Goal: Check status: Check status

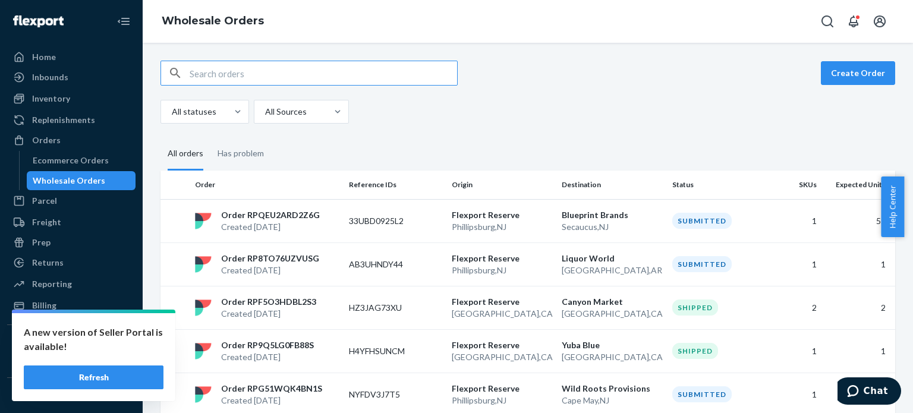
click at [260, 66] on input "text" at bounding box center [324, 73] width 268 height 24
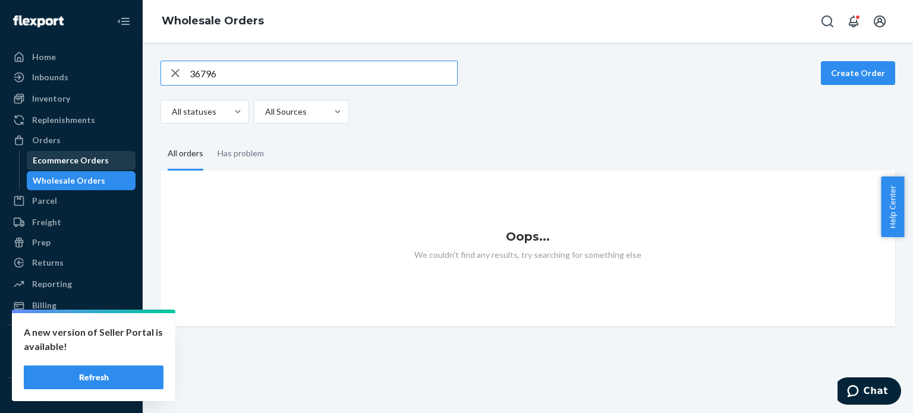
type input "36796"
click at [96, 155] on div "Ecommerce Orders" at bounding box center [71, 161] width 76 height 12
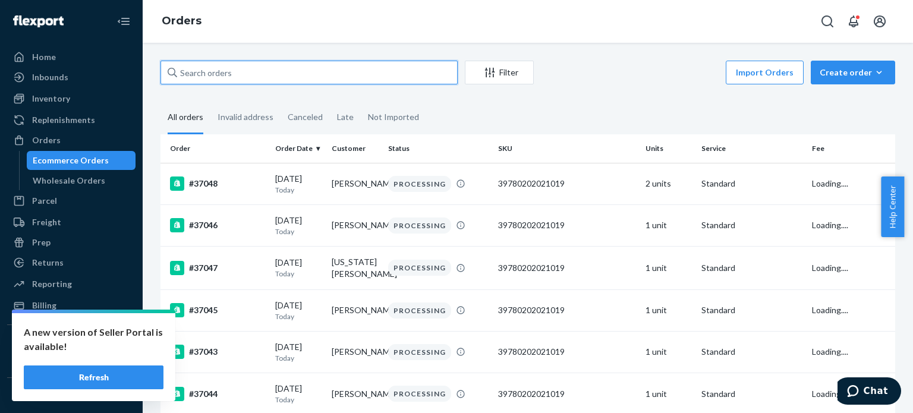
click at [224, 75] on input "text" at bounding box center [309, 73] width 297 height 24
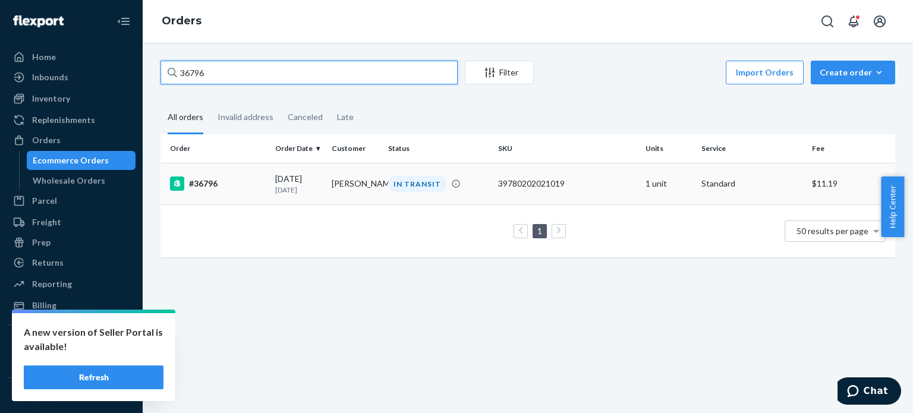
type input "36796"
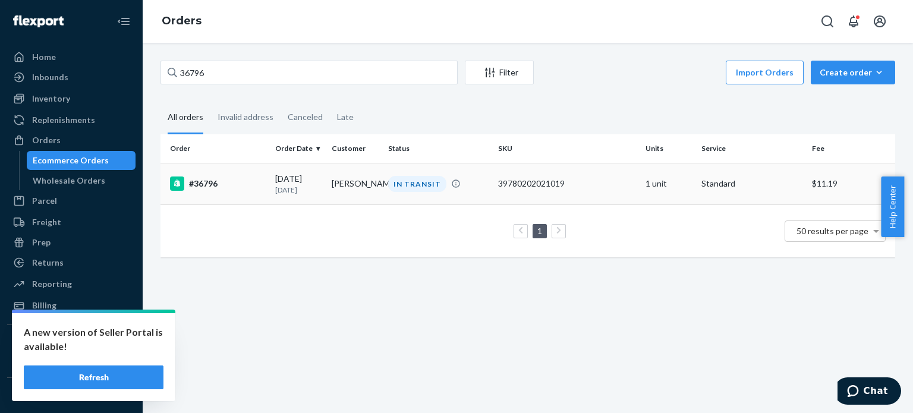
click at [270, 187] on td "[DATE] [DATE]" at bounding box center [298, 184] width 56 height 42
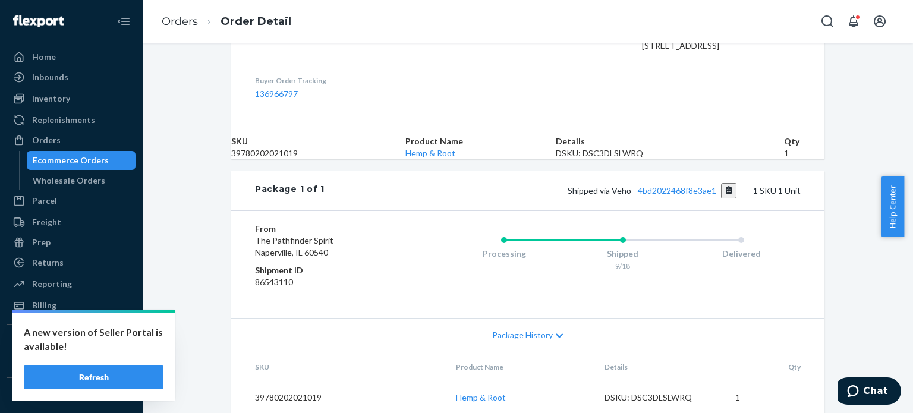
scroll to position [417, 0]
click at [663, 185] on link "4bd2022468f8e3ae1" at bounding box center [677, 190] width 78 height 10
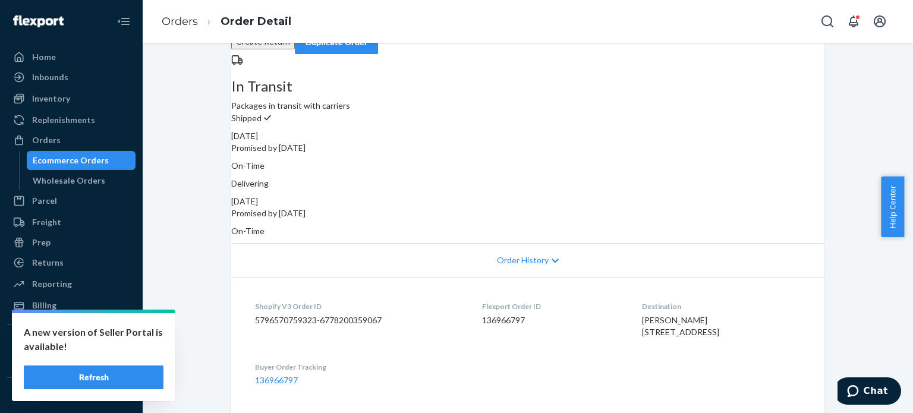
scroll to position [0, 0]
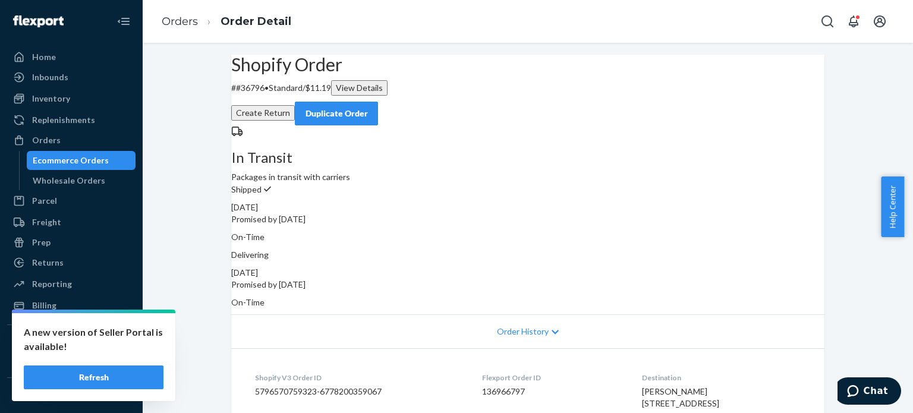
click at [96, 156] on div "Ecommerce Orders" at bounding box center [71, 161] width 76 height 12
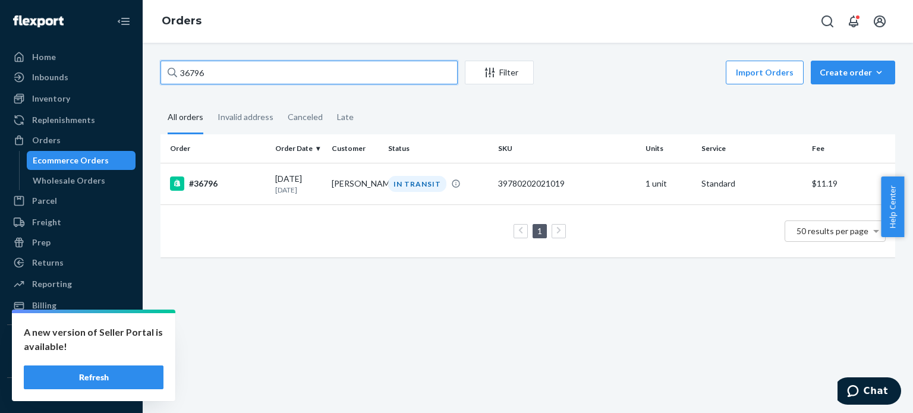
click at [212, 74] on input "36796" at bounding box center [309, 73] width 297 height 24
type input "36795"
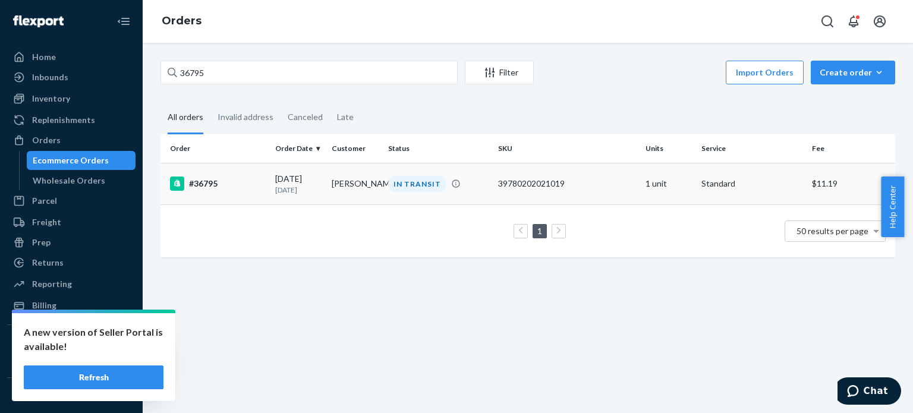
click at [293, 178] on div "[DATE] [DATE]" at bounding box center [298, 184] width 47 height 22
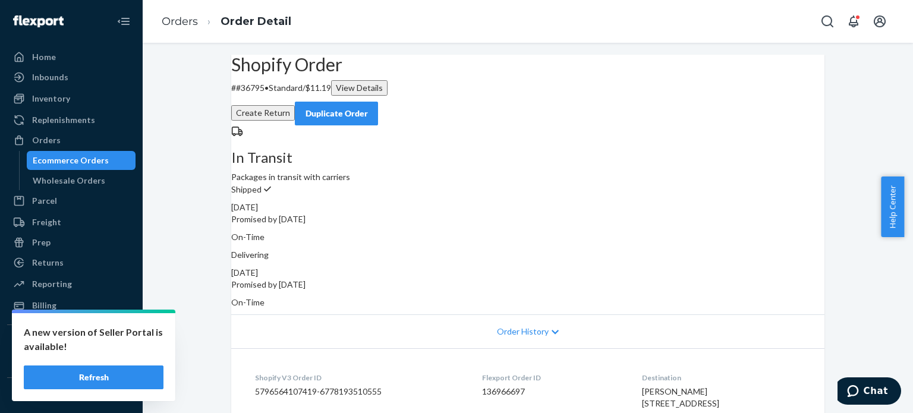
scroll to position [198, 0]
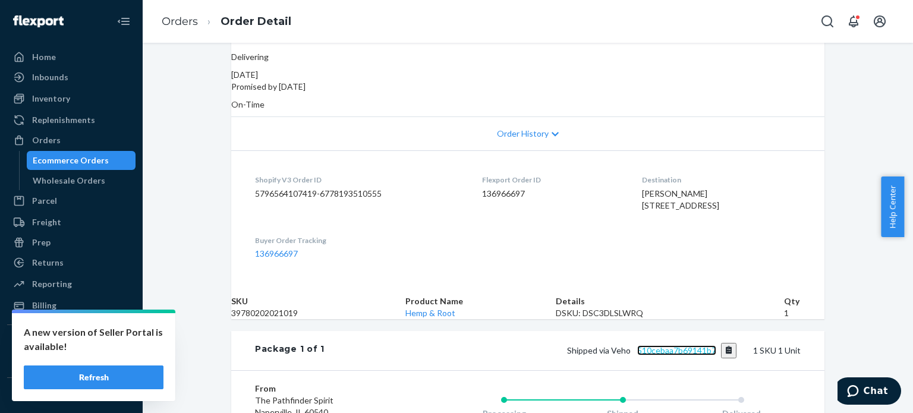
click at [670, 355] on link "510cebaa7b69141b7" at bounding box center [676, 350] width 79 height 10
click at [60, 163] on div "Ecommerce Orders" at bounding box center [71, 161] width 76 height 12
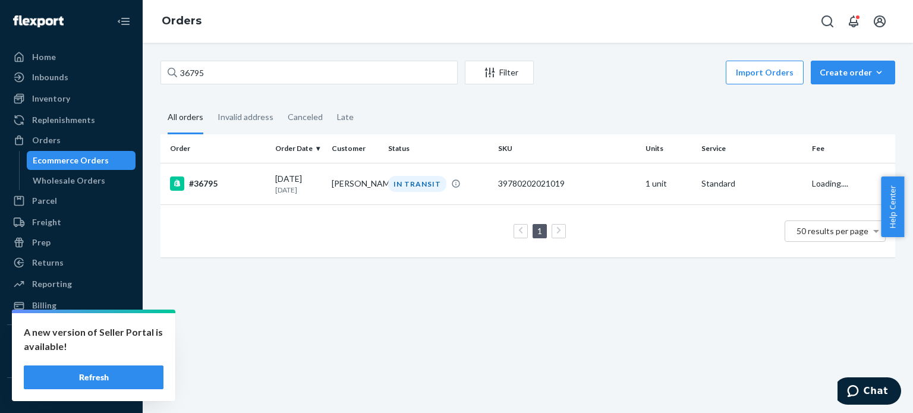
click at [100, 373] on button "Refresh" at bounding box center [94, 378] width 140 height 24
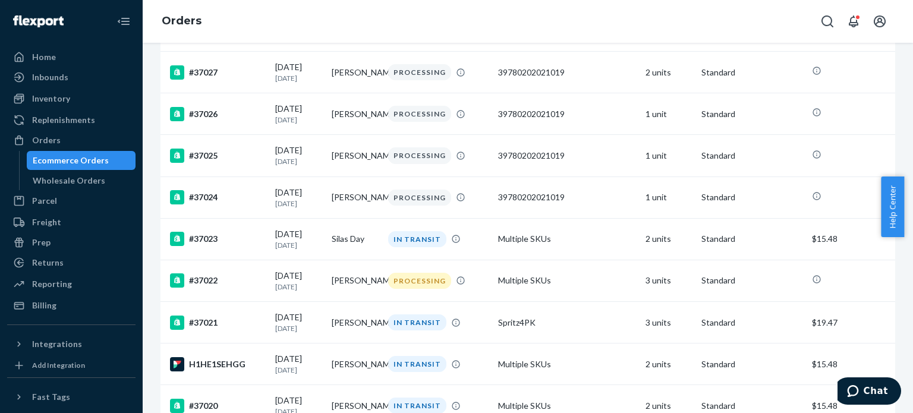
scroll to position [1189, 0]
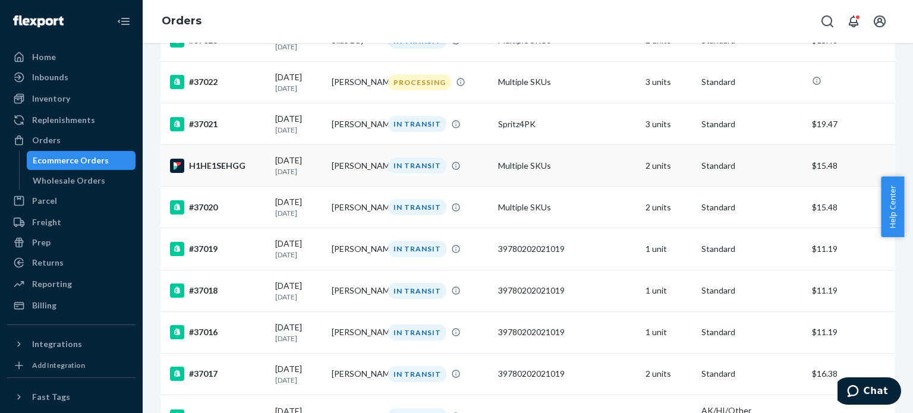
click at [272, 187] on td "09/23/2025 1 day ago" at bounding box center [298, 166] width 56 height 42
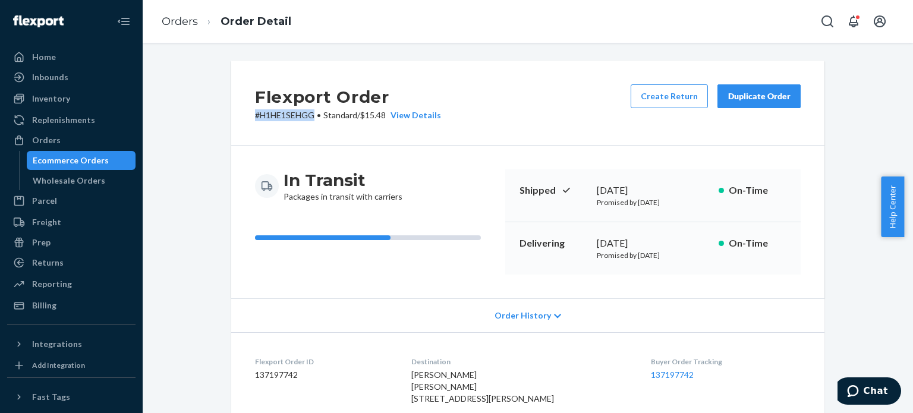
drag, startPoint x: 310, startPoint y: 114, endPoint x: 232, endPoint y: 116, distance: 77.9
click at [232, 116] on div "Flexport Order # H1HE1SEHGG • Standard / $15.48 View Details Create Return Dupl…" at bounding box center [527, 103] width 593 height 85
copy p "# H1HE1SEHGG"
click at [65, 158] on div "Ecommerce Orders" at bounding box center [71, 161] width 76 height 12
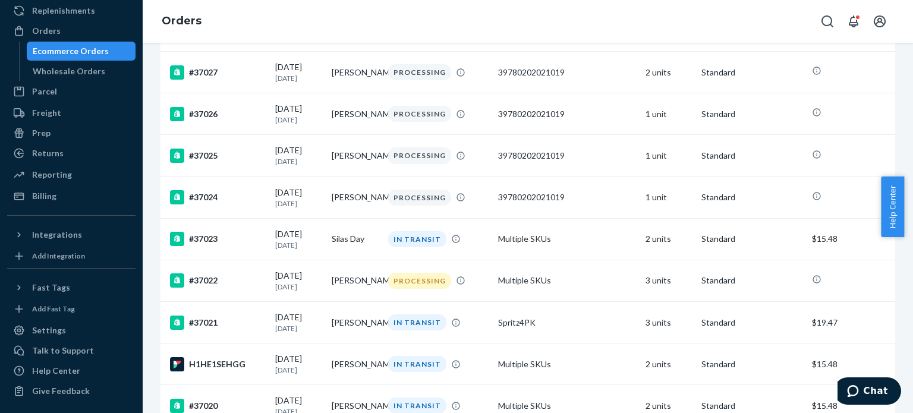
scroll to position [1189, 0]
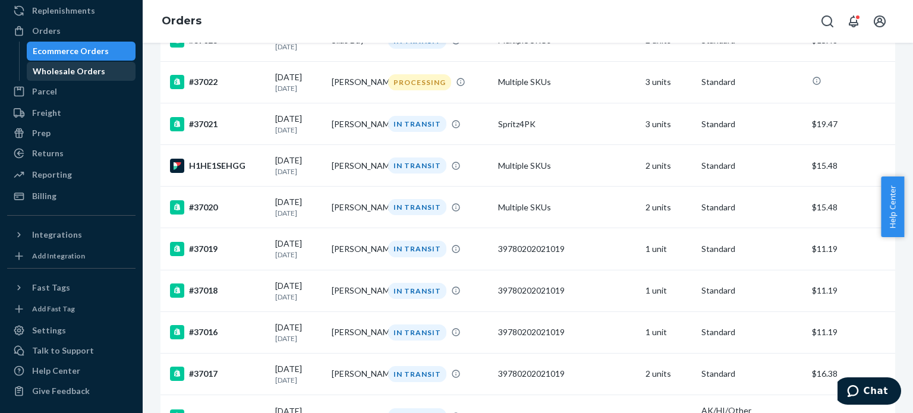
click at [92, 73] on div "Wholesale Orders" at bounding box center [69, 71] width 73 height 12
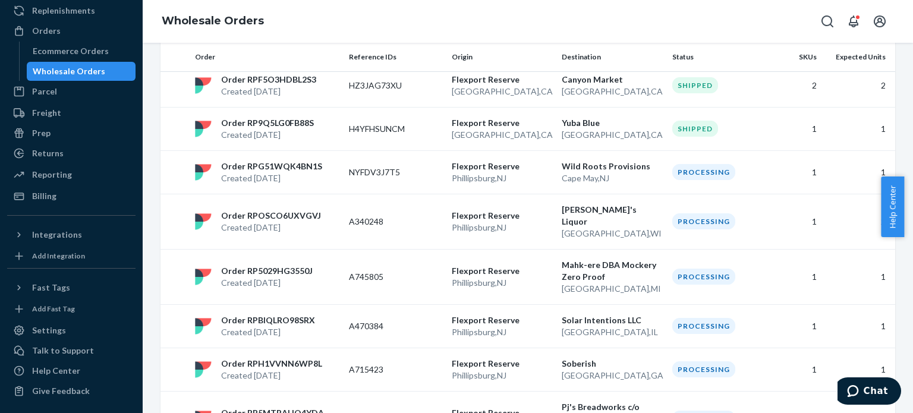
scroll to position [198, 0]
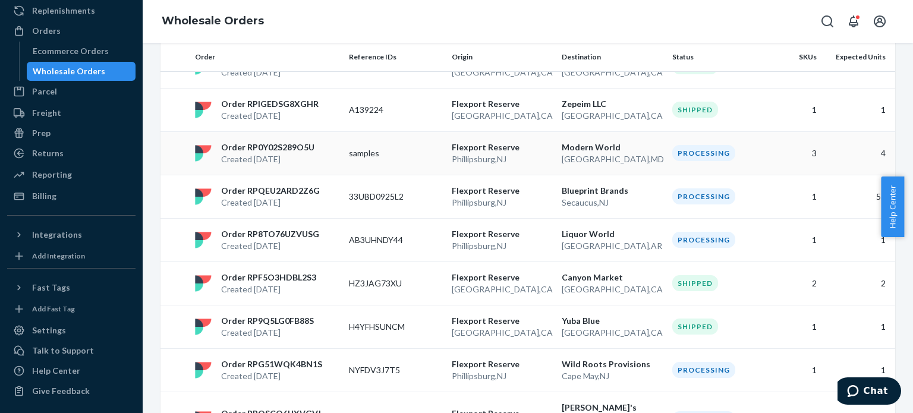
click at [278, 149] on p "Order RP0Y02S289O5U" at bounding box center [267, 147] width 93 height 12
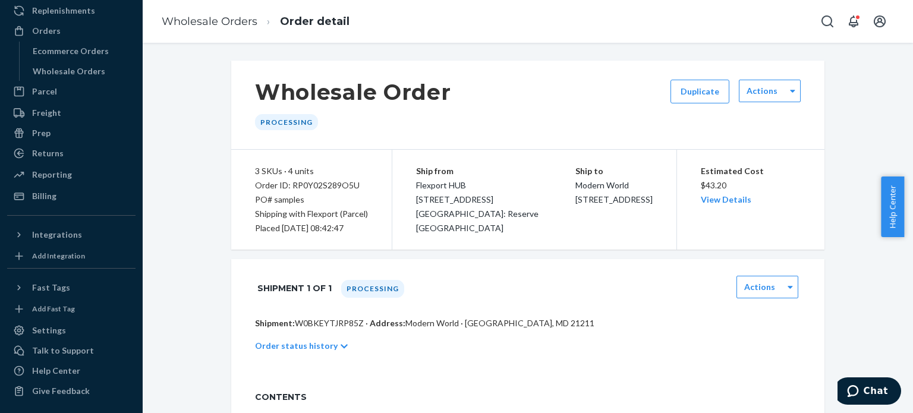
click at [323, 184] on div "Order ID: RP0Y02S289O5U" at bounding box center [311, 185] width 113 height 14
copy div "RP0Y02S289O5U"
